Goal: Task Accomplishment & Management: Manage account settings

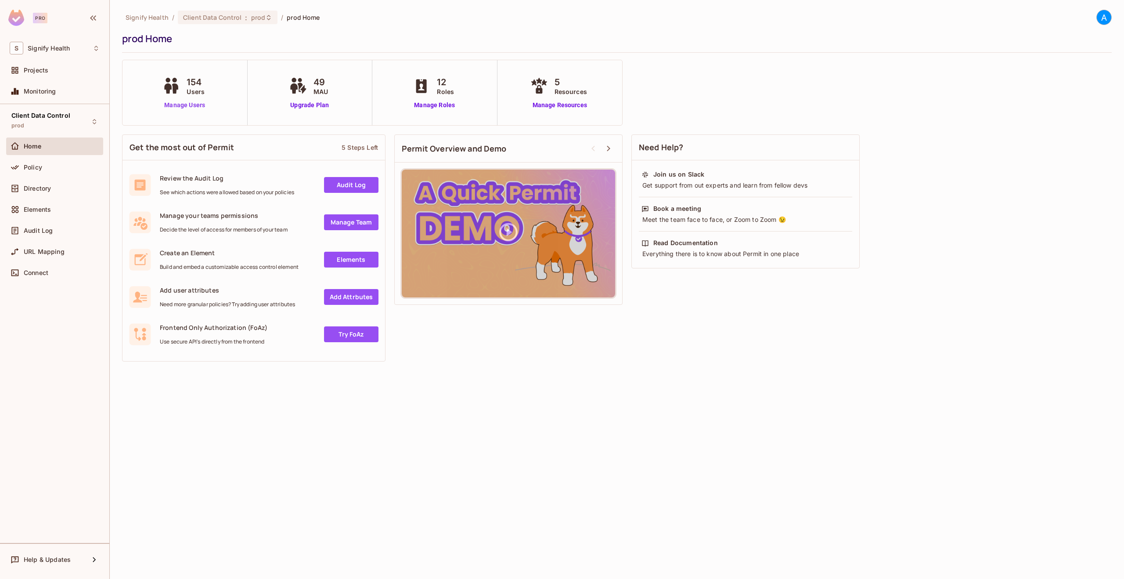
click at [178, 103] on link "Manage Users" at bounding box center [184, 105] width 49 height 9
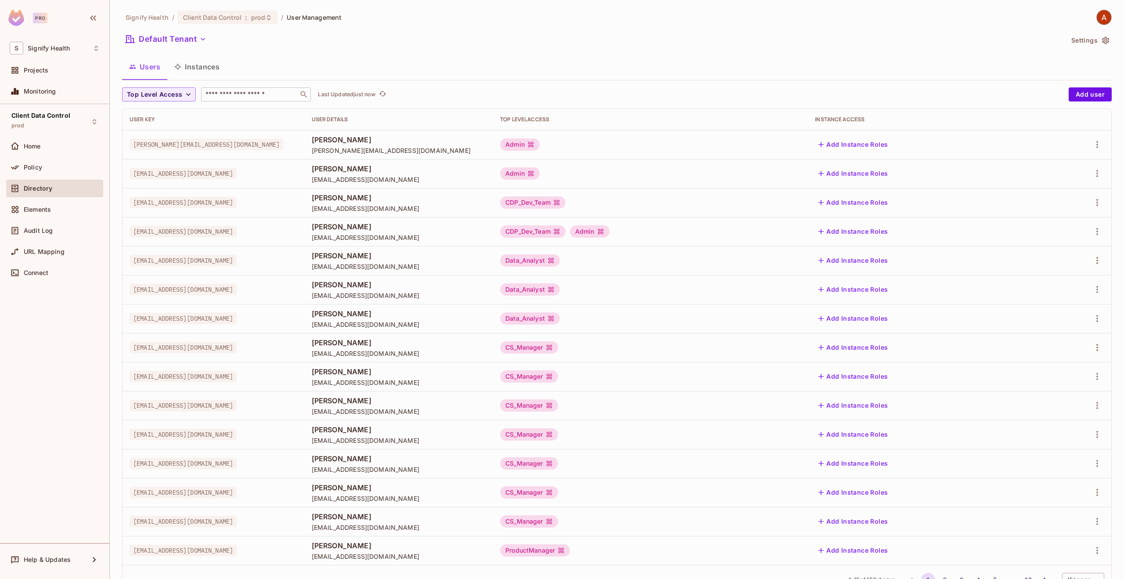
click at [258, 93] on input "text" at bounding box center [250, 94] width 92 height 9
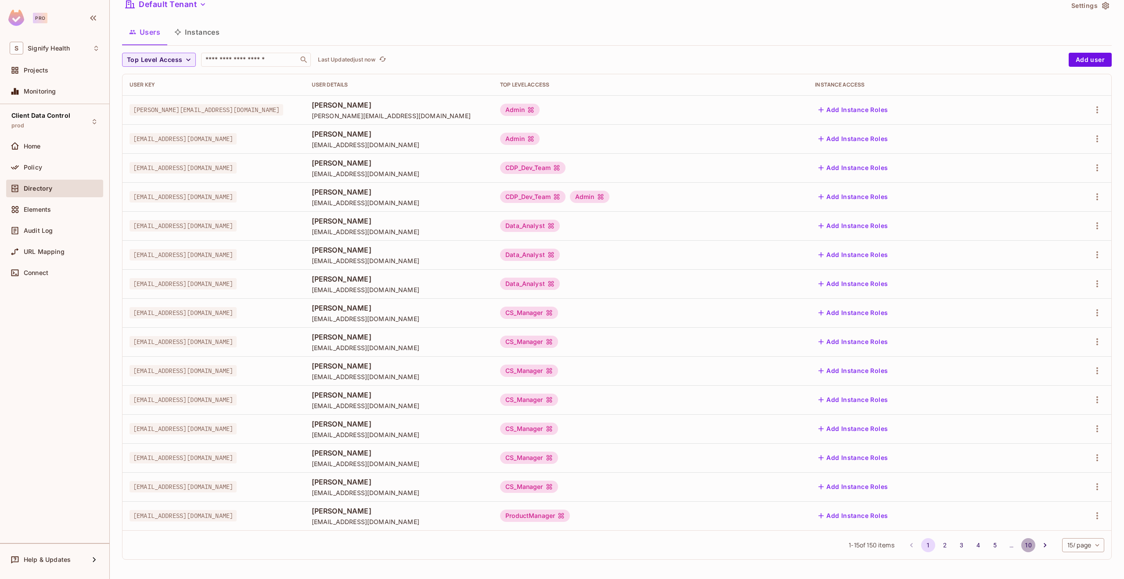
click at [1028, 548] on button "10" at bounding box center [1028, 545] width 14 height 14
